Goal: Book appointment/travel/reservation

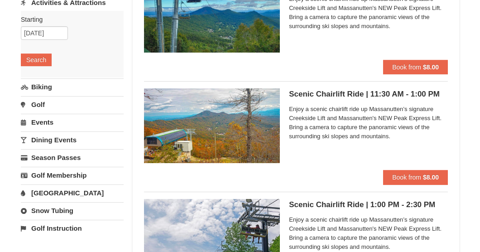
scroll to position [136, 0]
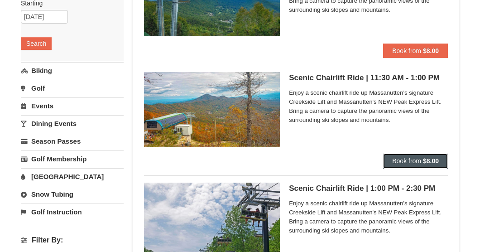
click at [421, 161] on button "Book from $8.00" at bounding box center [415, 160] width 65 height 14
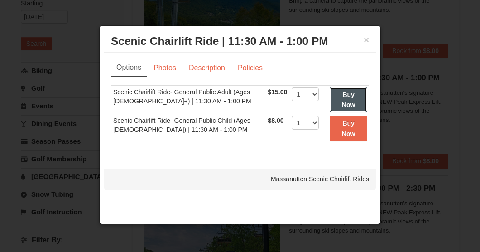
click at [343, 97] on strong "Buy Now" at bounding box center [349, 99] width 14 height 17
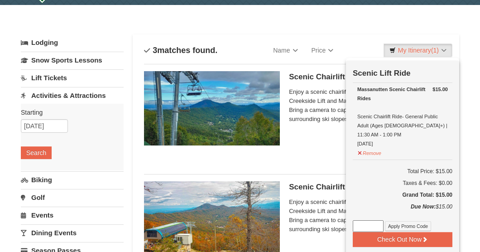
scroll to position [48, 0]
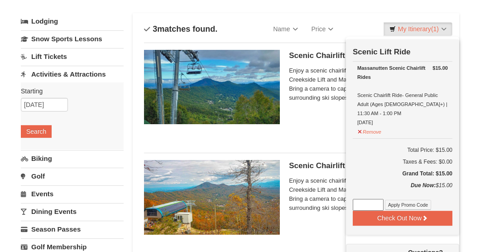
click at [321, 123] on div "Scenic Chairlift Ride | 10:00 AM - 11:30 AM Massanutten Scenic Chairlift Rides …" at bounding box center [368, 90] width 159 height 81
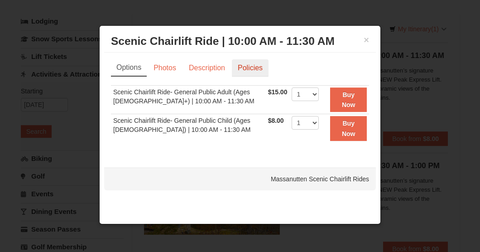
click at [247, 72] on link "Policies" at bounding box center [250, 67] width 37 height 17
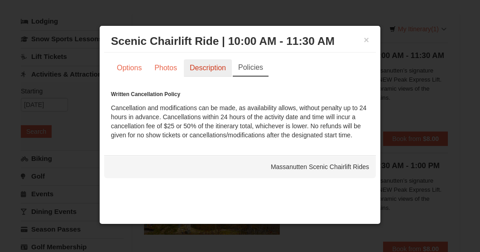
click at [201, 72] on link "Description" at bounding box center [208, 67] width 48 height 17
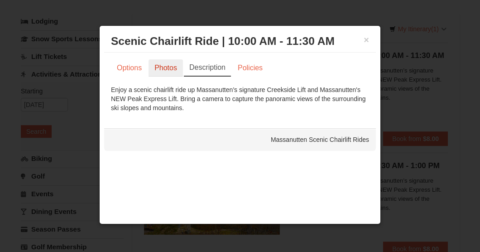
click at [167, 71] on link "Photos" at bounding box center [165, 67] width 34 height 17
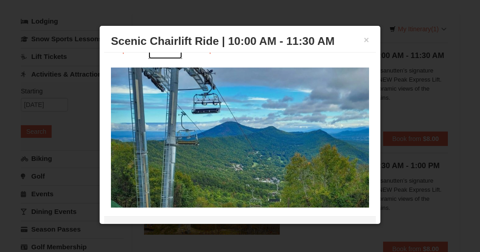
scroll to position [27, 0]
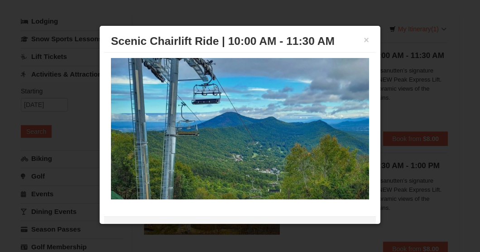
click at [363, 38] on div "× Scenic Chairlift Ride | 10:00 AM - 11:30 AM Massanutten Scenic Chairlift Rides" at bounding box center [240, 41] width 272 height 22
click at [363, 41] on button "×" at bounding box center [365, 39] width 5 height 9
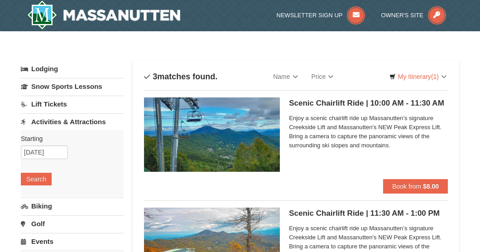
scroll to position [0, 0]
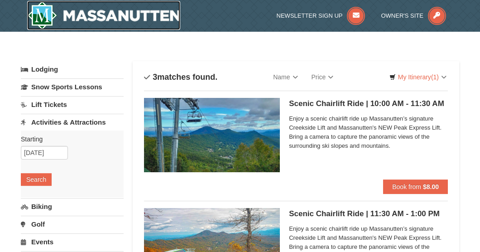
click at [81, 18] on img at bounding box center [103, 15] width 153 height 29
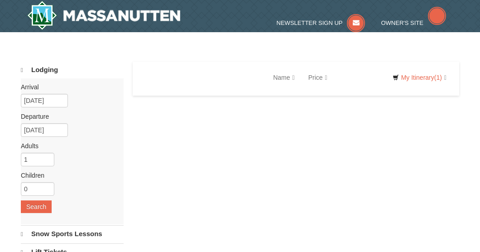
select select "10"
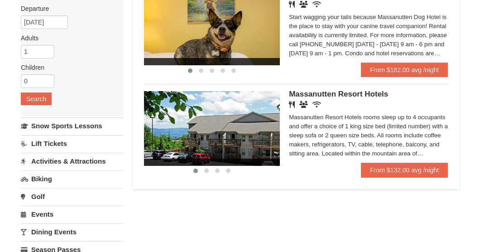
scroll to position [136, 0]
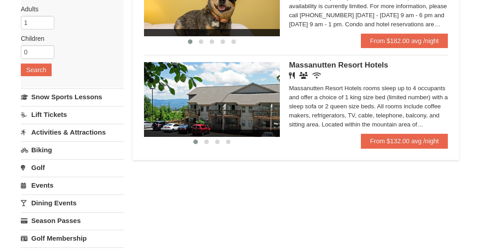
click at [346, 64] on span "Massanutten Resort Hotels" at bounding box center [338, 65] width 99 height 9
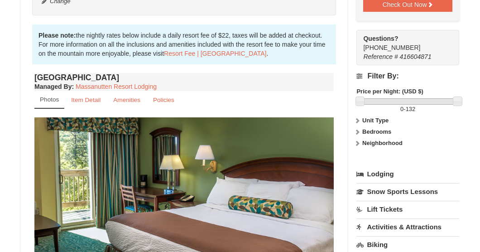
scroll to position [362, 0]
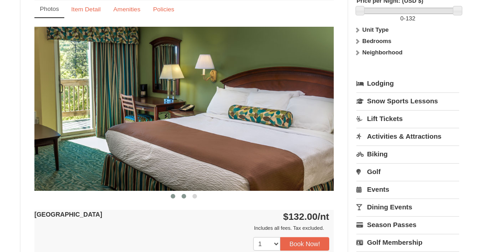
click at [183, 194] on span at bounding box center [184, 196] width 5 height 5
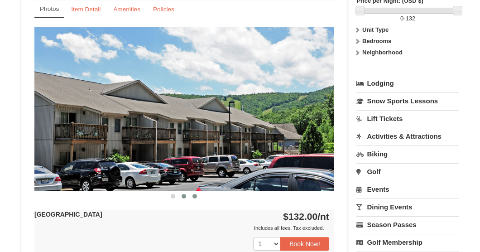
click at [194, 198] on button at bounding box center [194, 195] width 11 height 9
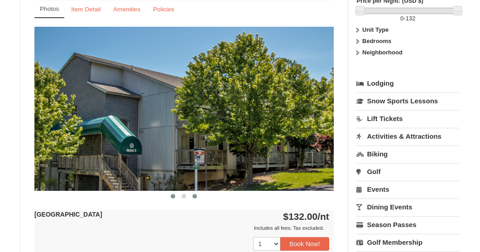
click at [172, 196] on span at bounding box center [173, 196] width 5 height 5
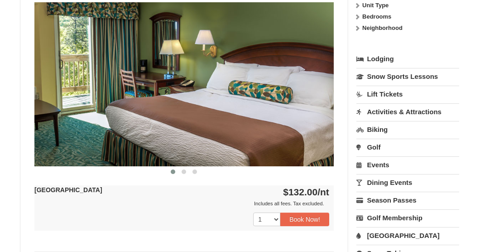
scroll to position [430, 0]
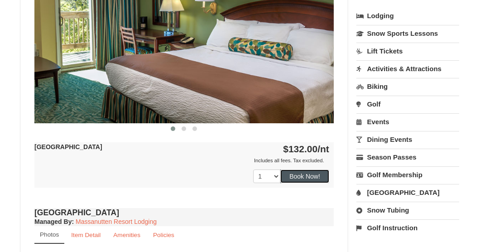
click at [304, 179] on button "Book Now!" at bounding box center [304, 176] width 49 height 14
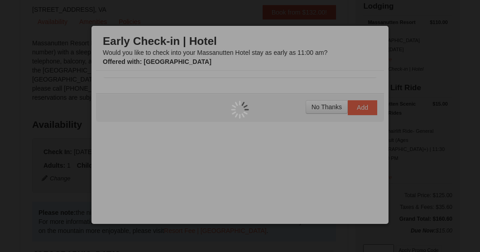
scroll to position [88, 0]
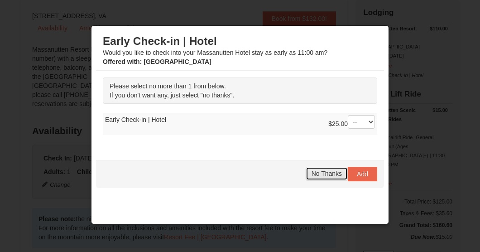
click at [326, 175] on span "No Thanks" at bounding box center [326, 173] width 30 height 7
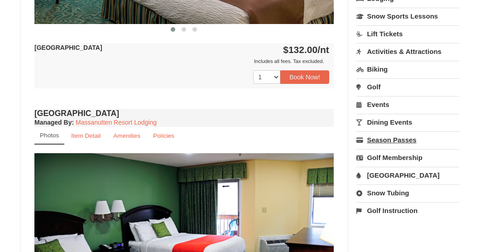
scroll to position [586, 0]
